Goal: Navigation & Orientation: Understand site structure

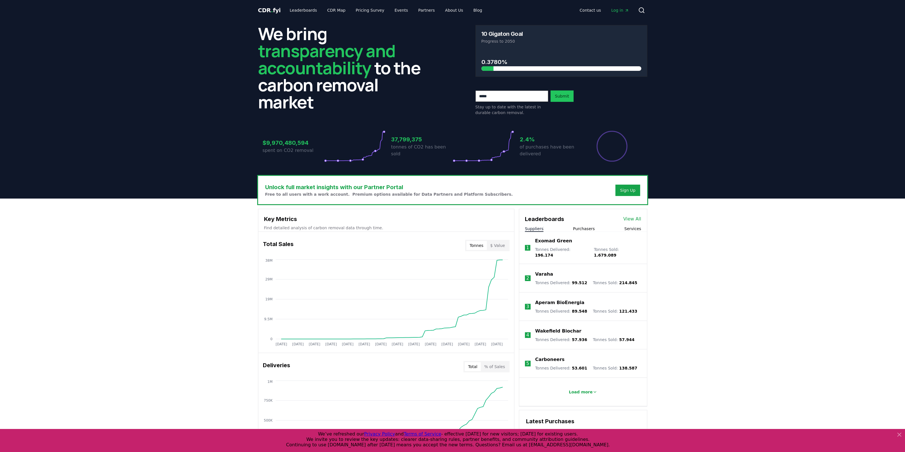
click at [266, 9] on span "CDR . fyi" at bounding box center [269, 10] width 23 height 7
click at [302, 10] on link "Leaderboards" at bounding box center [303, 10] width 36 height 10
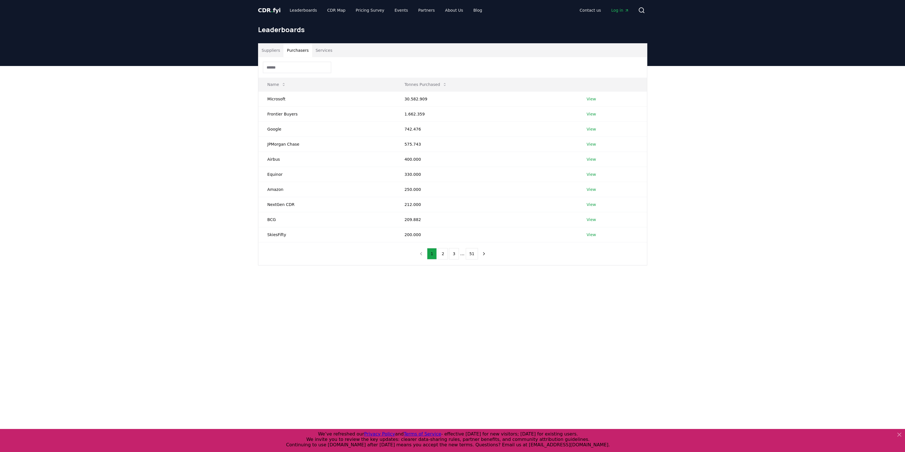
click at [296, 50] on button "Purchasers" at bounding box center [297, 51] width 29 height 14
click at [322, 52] on button "Services" at bounding box center [324, 51] width 24 height 14
click at [331, 12] on link "CDR Map" at bounding box center [336, 10] width 27 height 10
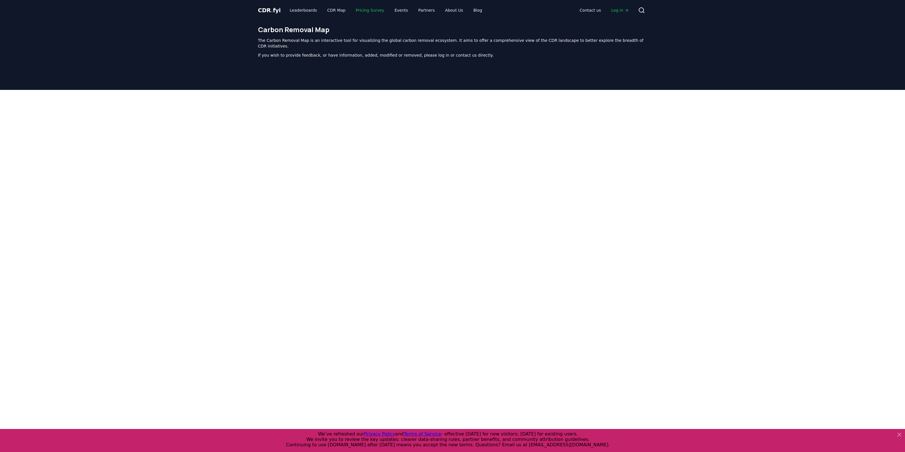
click at [356, 10] on link "Pricing Survey" at bounding box center [370, 10] width 38 height 10
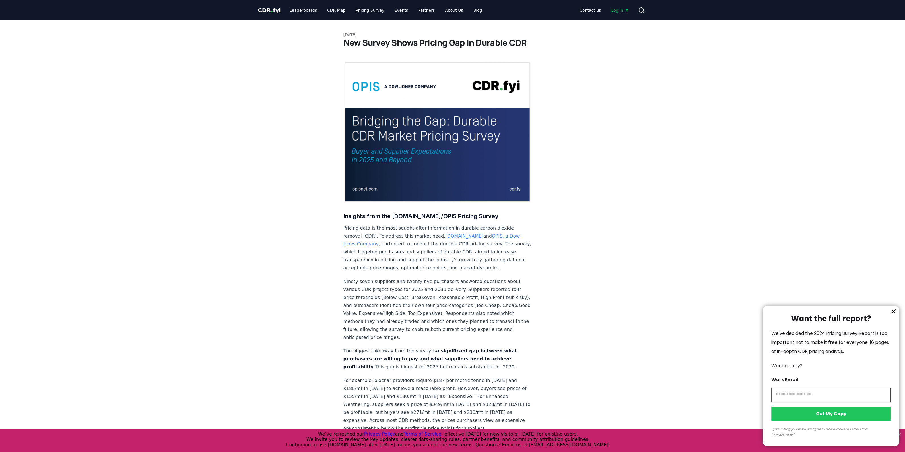
click at [413, 9] on div at bounding box center [452, 226] width 905 height 452
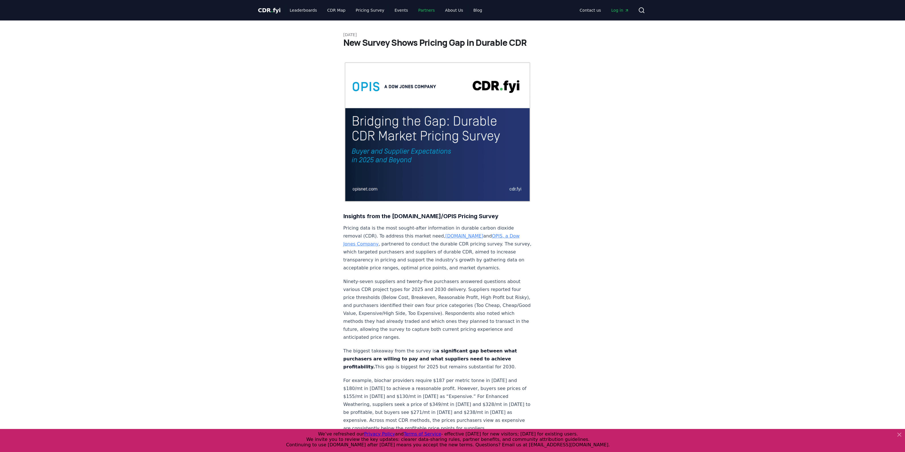
click at [419, 10] on link "Partners" at bounding box center [427, 10] width 26 height 10
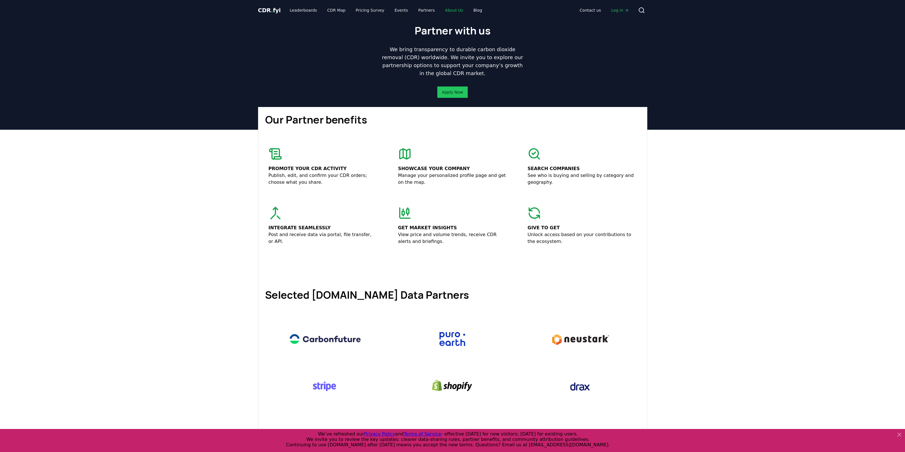
click at [441, 8] on link "About Us" at bounding box center [454, 10] width 27 height 10
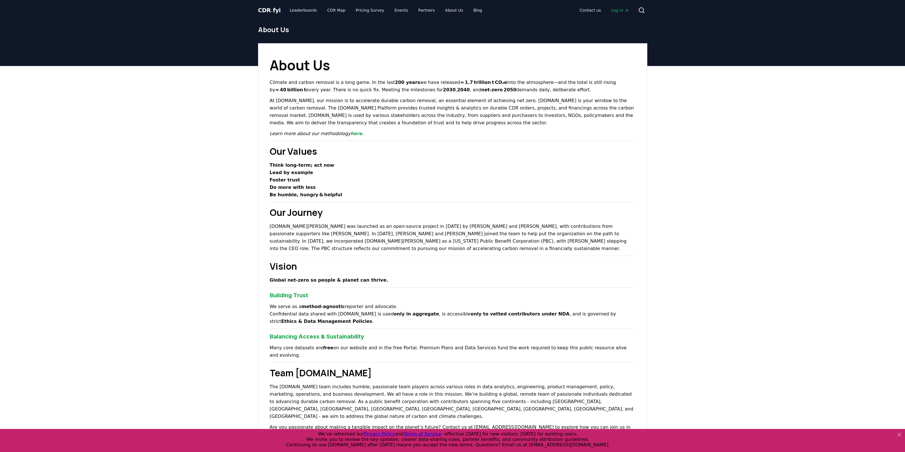
drag, startPoint x: 274, startPoint y: 69, endPoint x: 520, endPoint y: 91, distance: 247.2
click at [520, 91] on div "About Us Climate and carbon removal is a long game. In the last 200 years we ha…" at bounding box center [452, 327] width 389 height 569
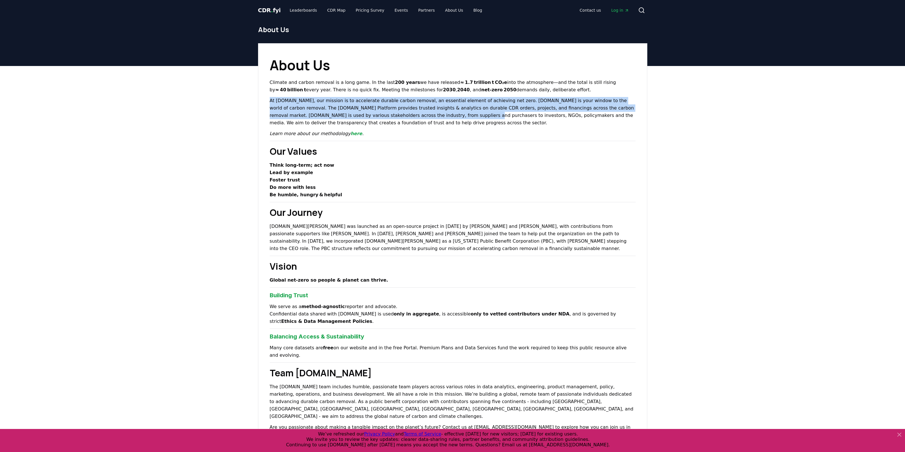
drag, startPoint x: 268, startPoint y: 101, endPoint x: 380, endPoint y: 114, distance: 112.3
click at [380, 114] on div "About Us Climate and carbon removal is a long game. In the last 200 years we ha…" at bounding box center [452, 327] width 389 height 569
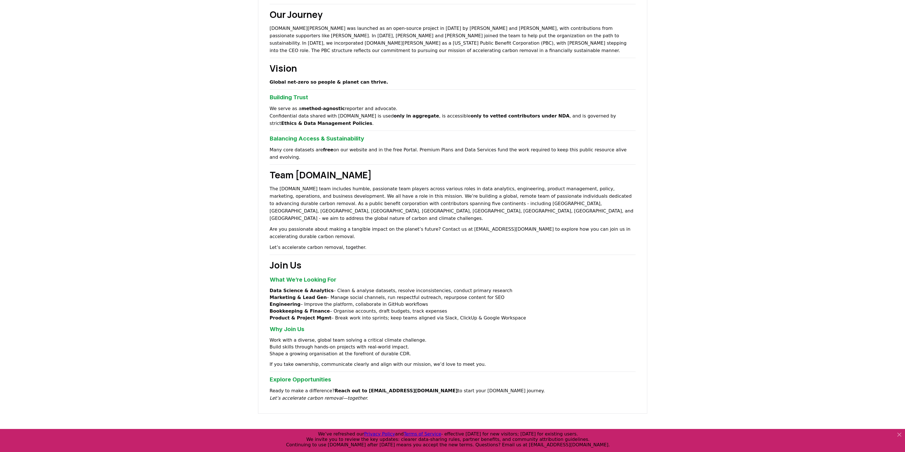
scroll to position [249, 0]
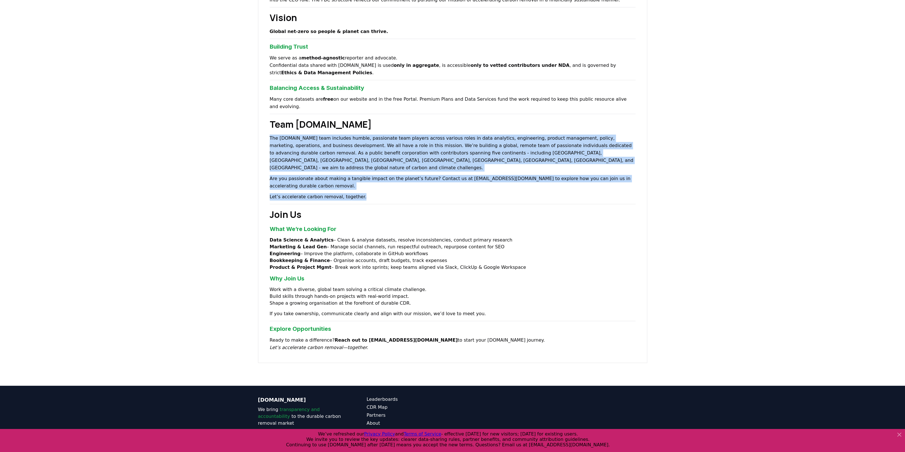
drag, startPoint x: 268, startPoint y: 130, endPoint x: 459, endPoint y: 170, distance: 195.1
click at [459, 170] on div "About Us Climate and carbon removal is a long game. In the last 200 years we ha…" at bounding box center [452, 79] width 389 height 569
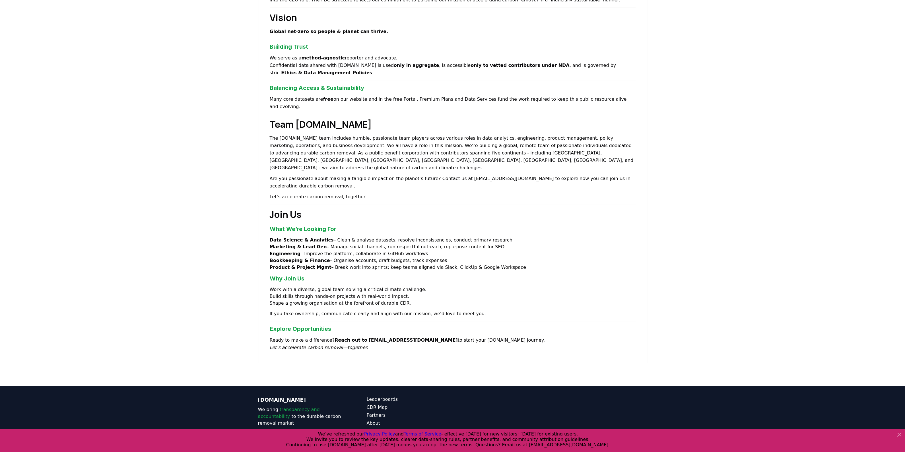
click at [488, 208] on h2 "Join Us" at bounding box center [453, 215] width 366 height 14
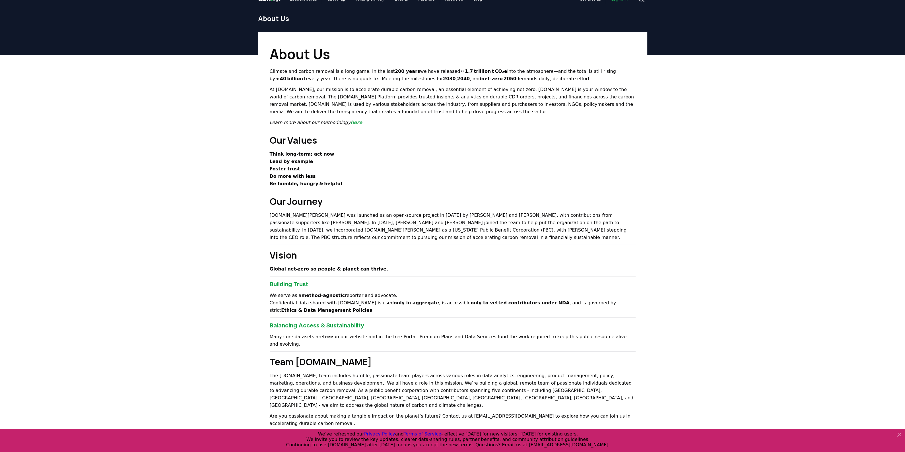
scroll to position [0, 0]
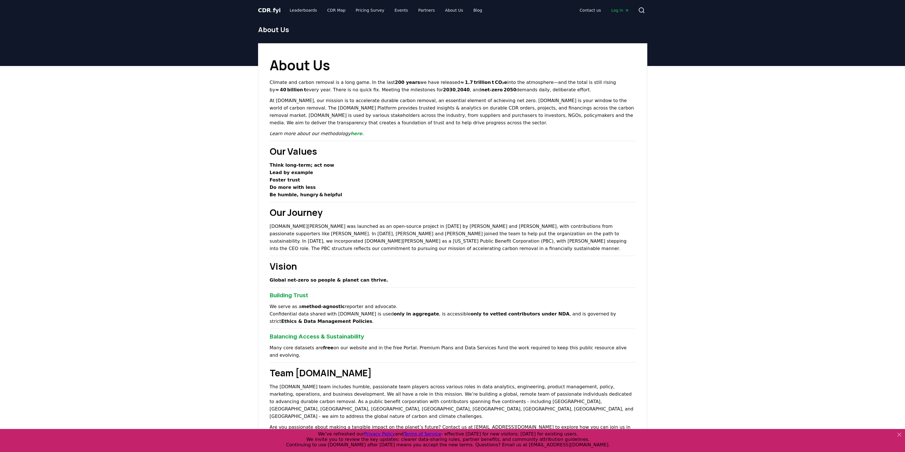
click at [267, 12] on span "CDR . fyi" at bounding box center [269, 10] width 23 height 7
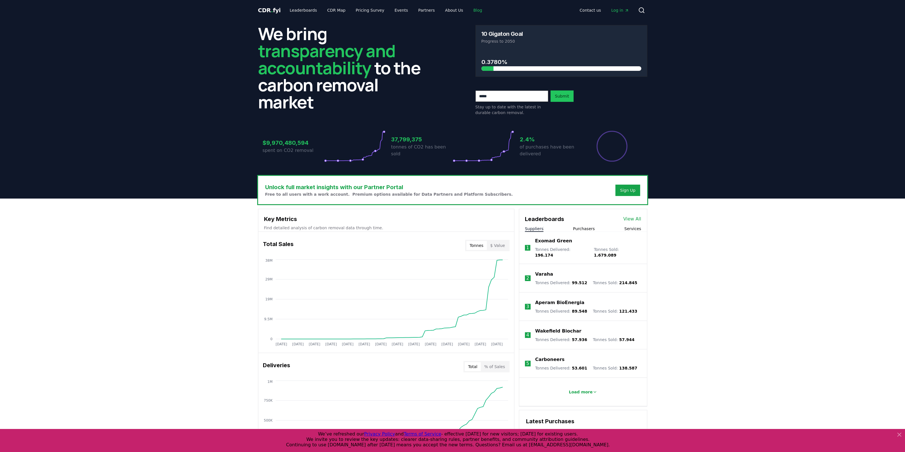
click at [469, 10] on link "Blog" at bounding box center [478, 10] width 18 height 10
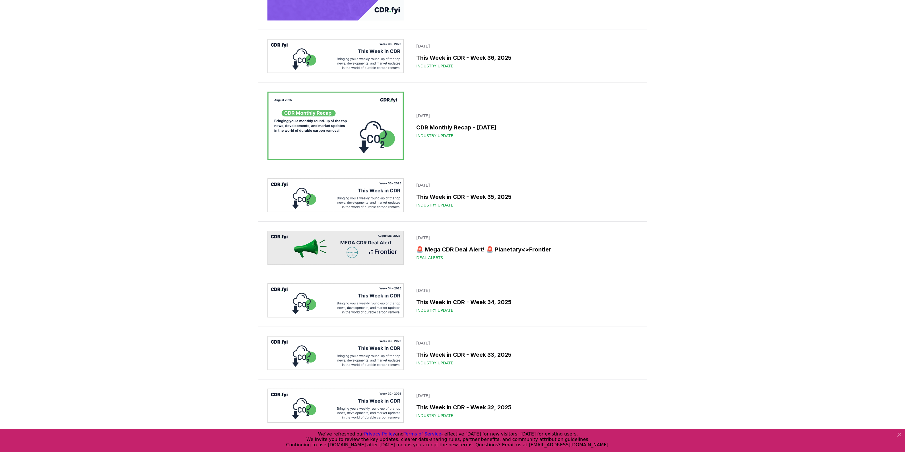
scroll to position [213, 0]
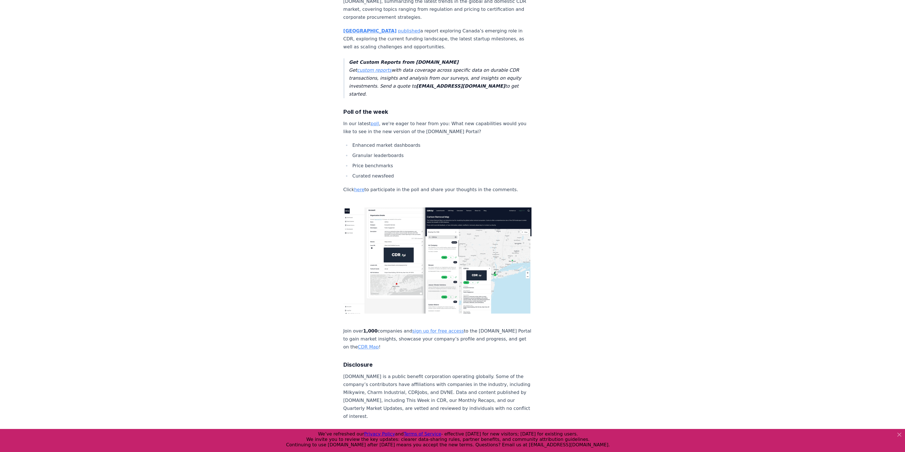
scroll to position [1447, 0]
